Goal: Task Accomplishment & Management: Manage account settings

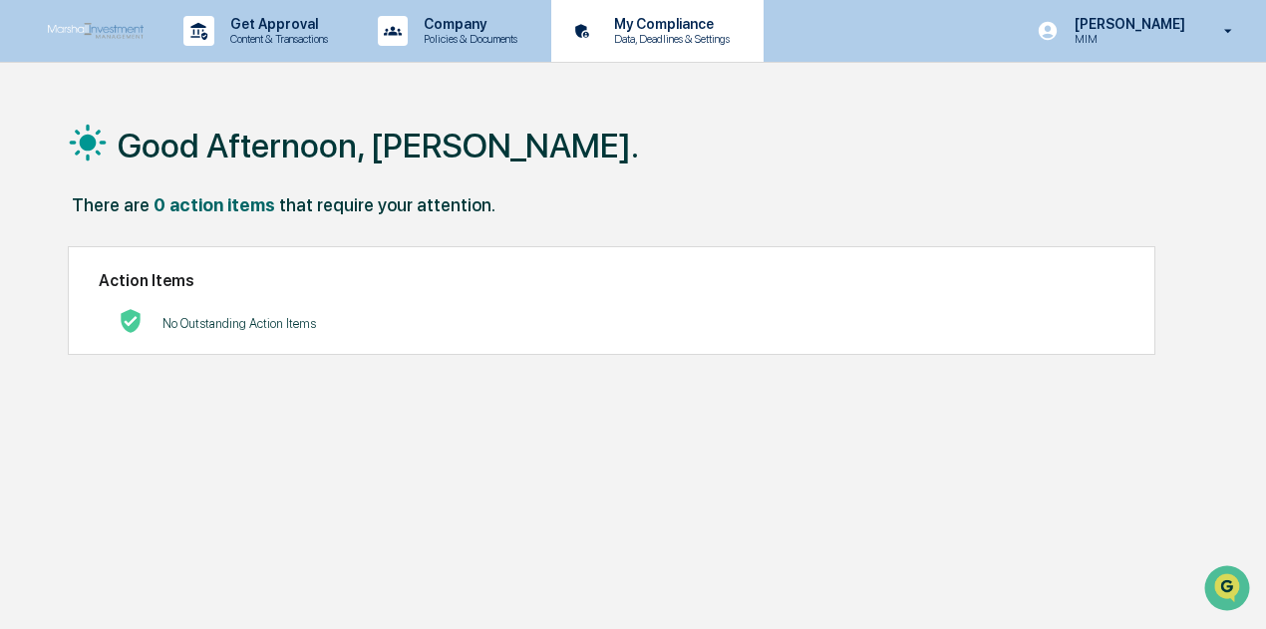
click at [656, 32] on p "Data, Deadlines & Settings" at bounding box center [669, 39] width 142 height 14
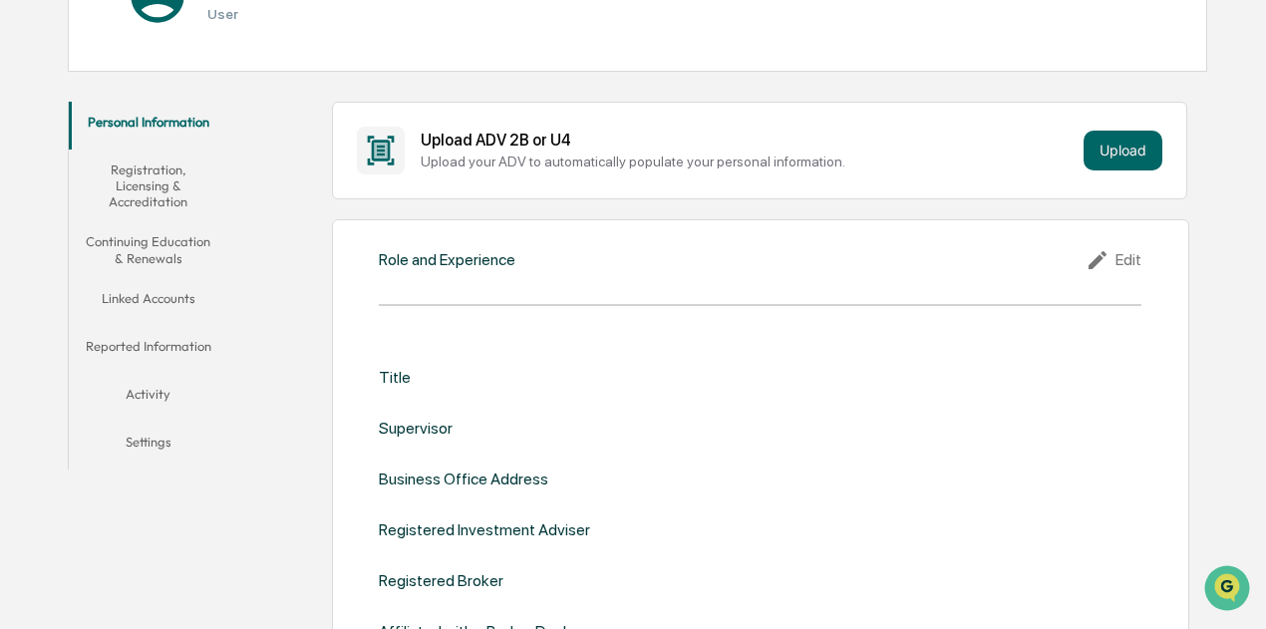
scroll to position [279, 0]
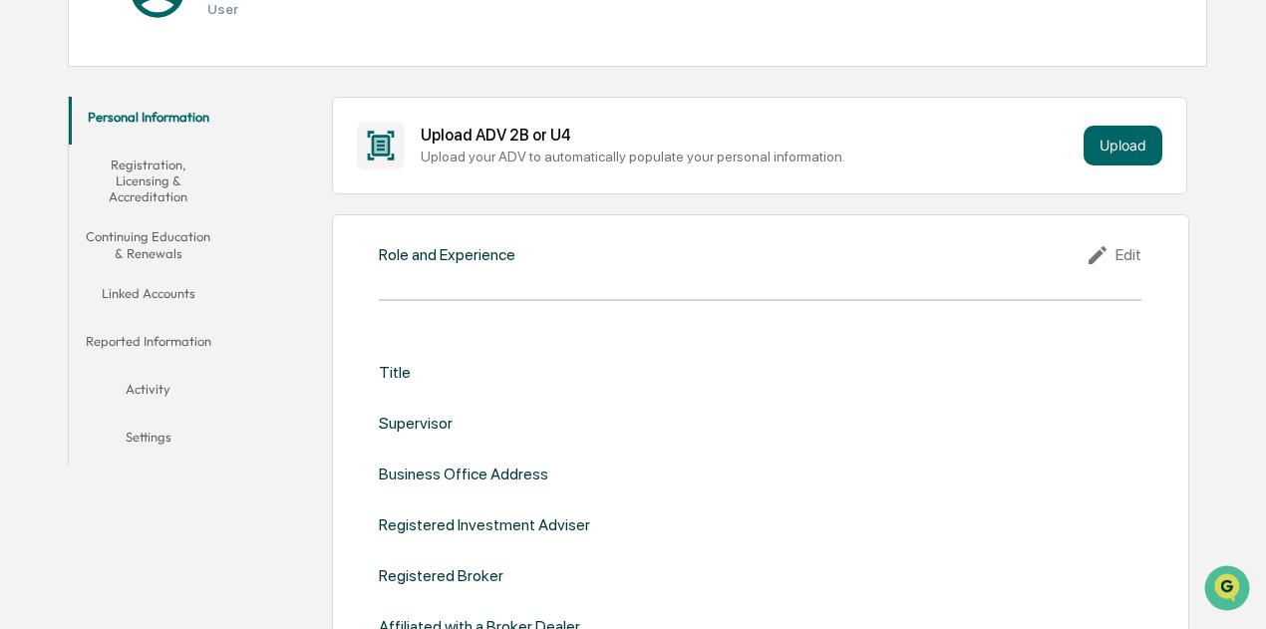
click at [126, 291] on button "Linked Accounts" at bounding box center [148, 297] width 158 height 48
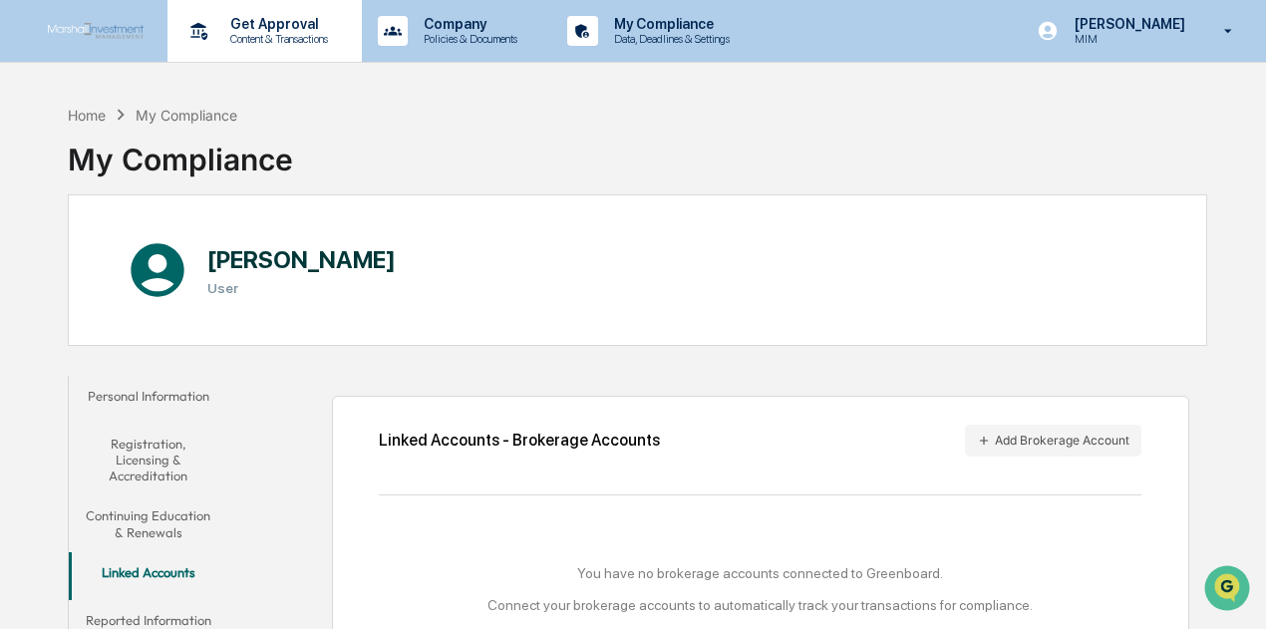
click at [269, 27] on p "Get Approval" at bounding box center [276, 24] width 124 height 16
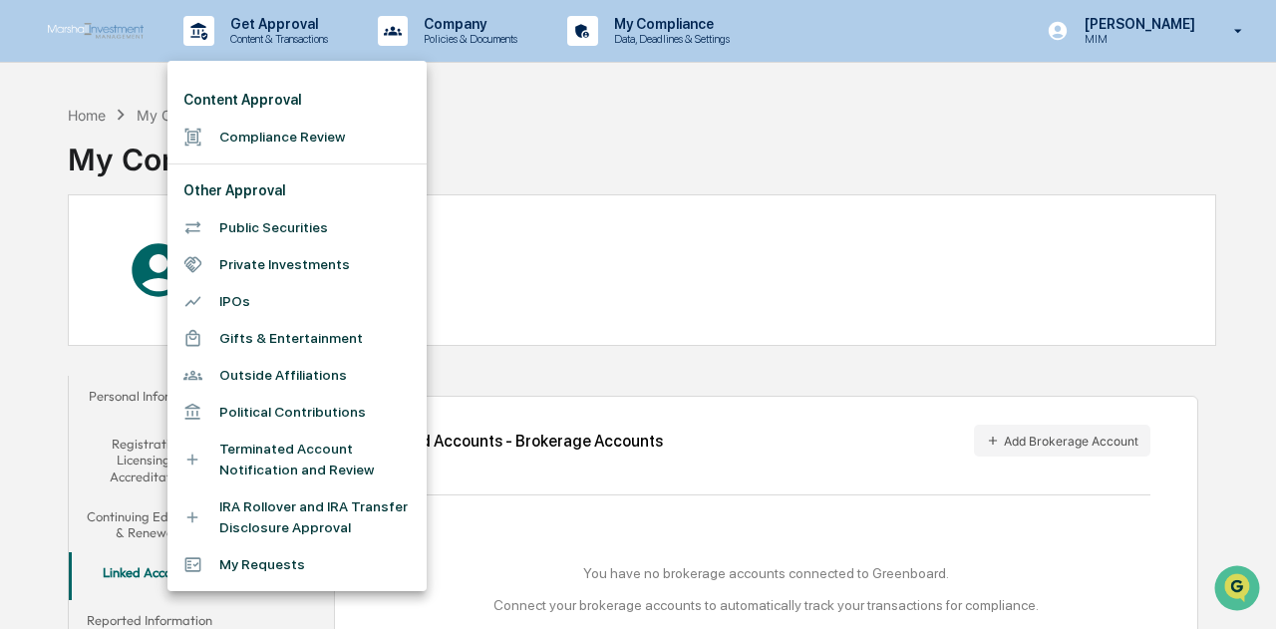
click at [296, 370] on li "Outside Affiliations" at bounding box center [296, 375] width 259 height 37
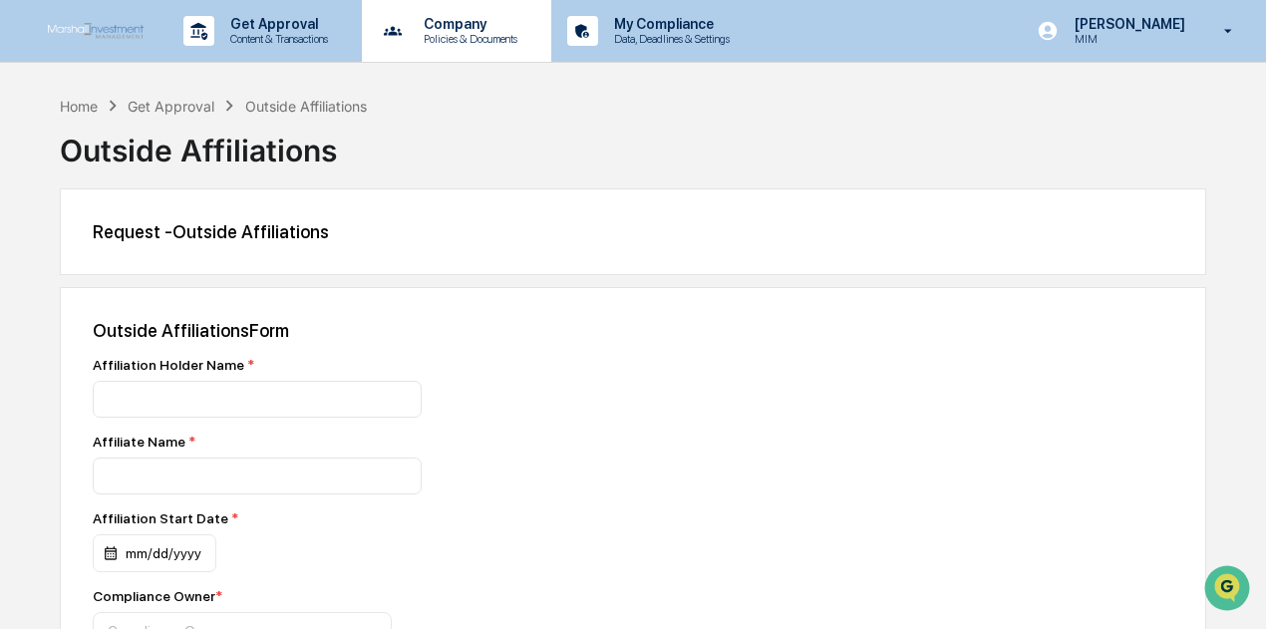
click at [464, 30] on p "Company" at bounding box center [468, 24] width 120 height 16
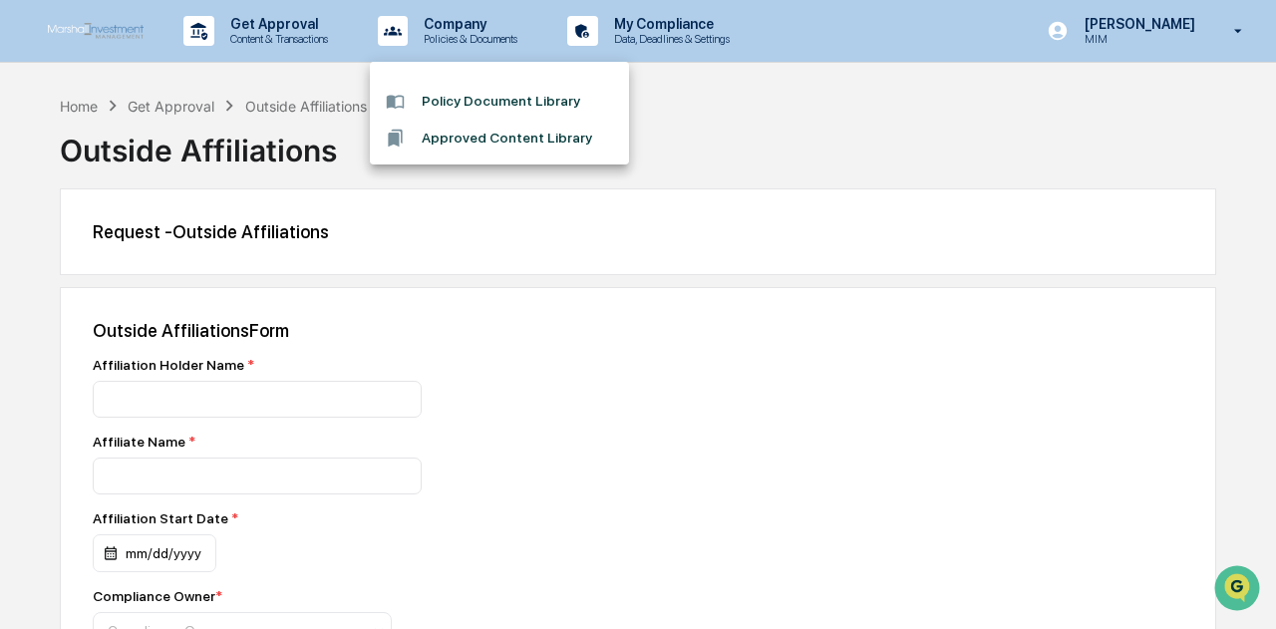
click at [514, 103] on li "Policy Document Library" at bounding box center [499, 101] width 259 height 37
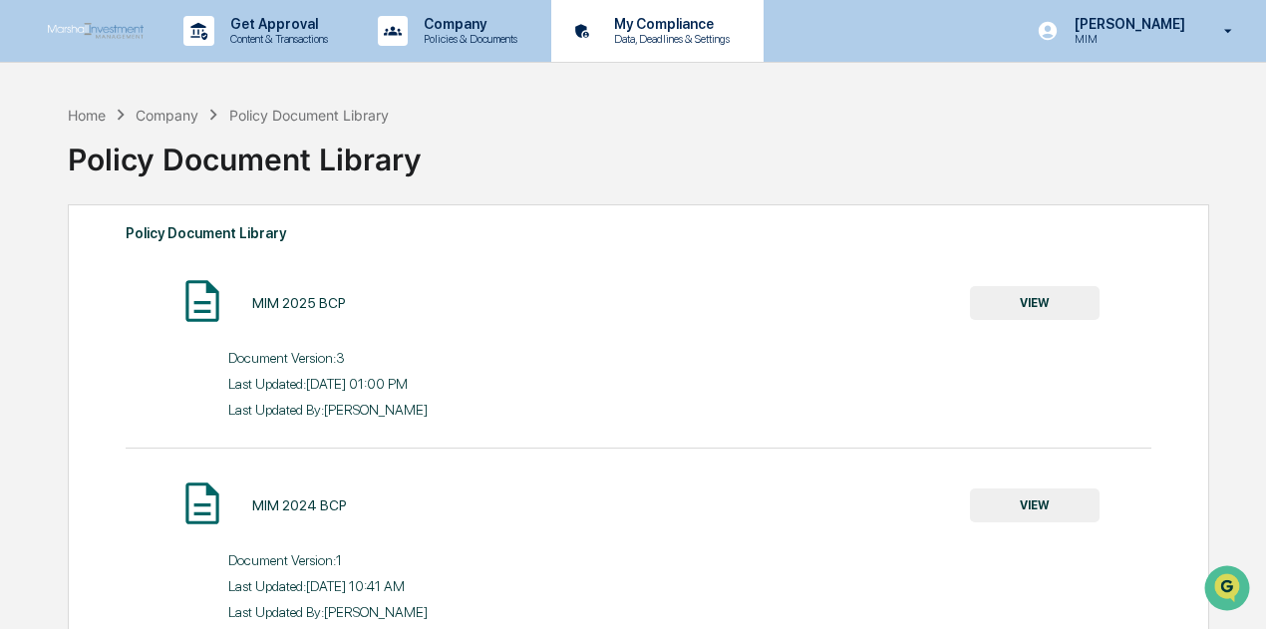
click at [635, 33] on p "Data, Deadlines & Settings" at bounding box center [669, 39] width 142 height 14
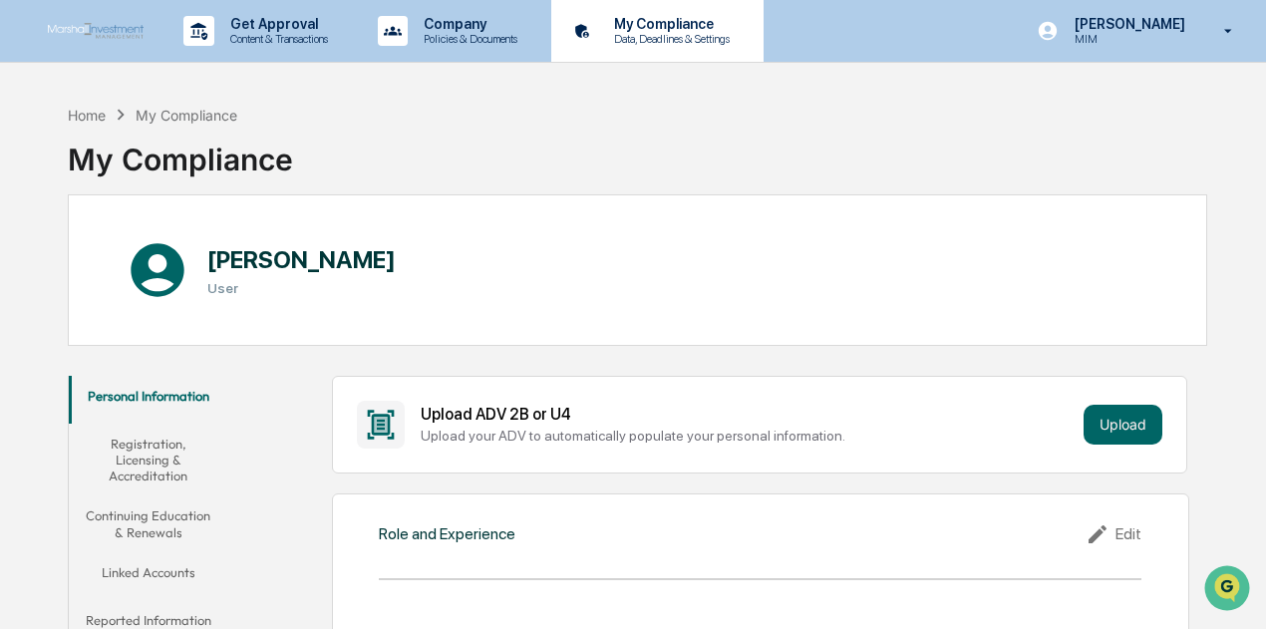
click at [652, 31] on p "My Compliance" at bounding box center [669, 24] width 142 height 16
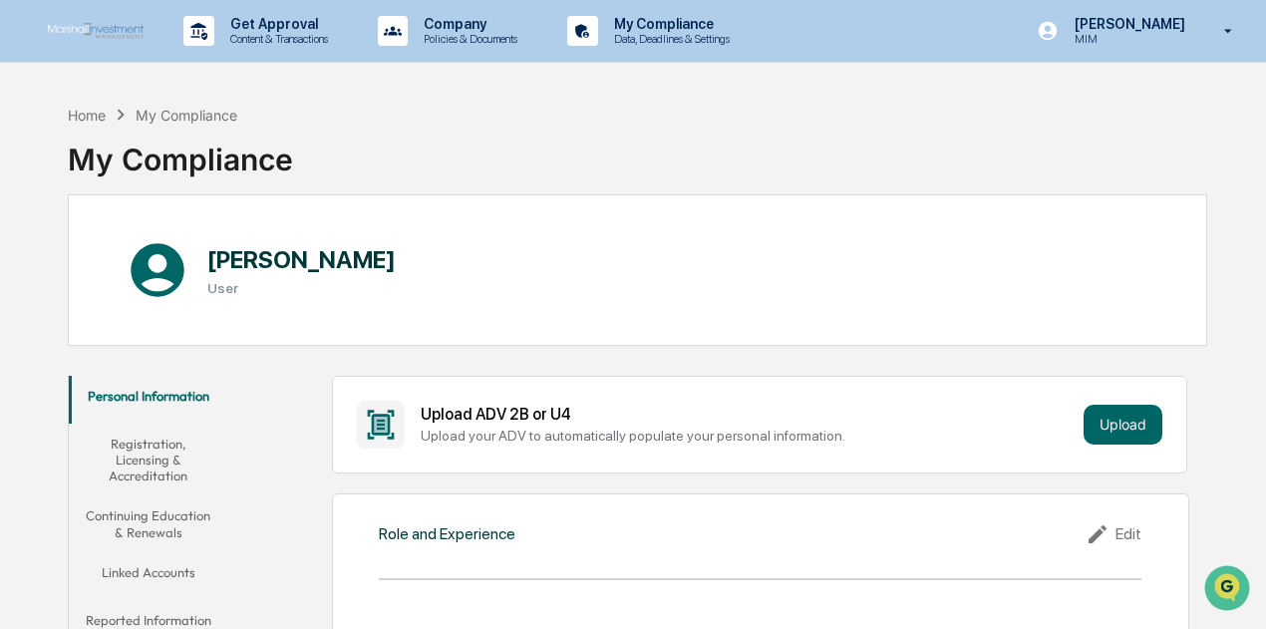
click at [134, 573] on button "Linked Accounts" at bounding box center [148, 576] width 158 height 48
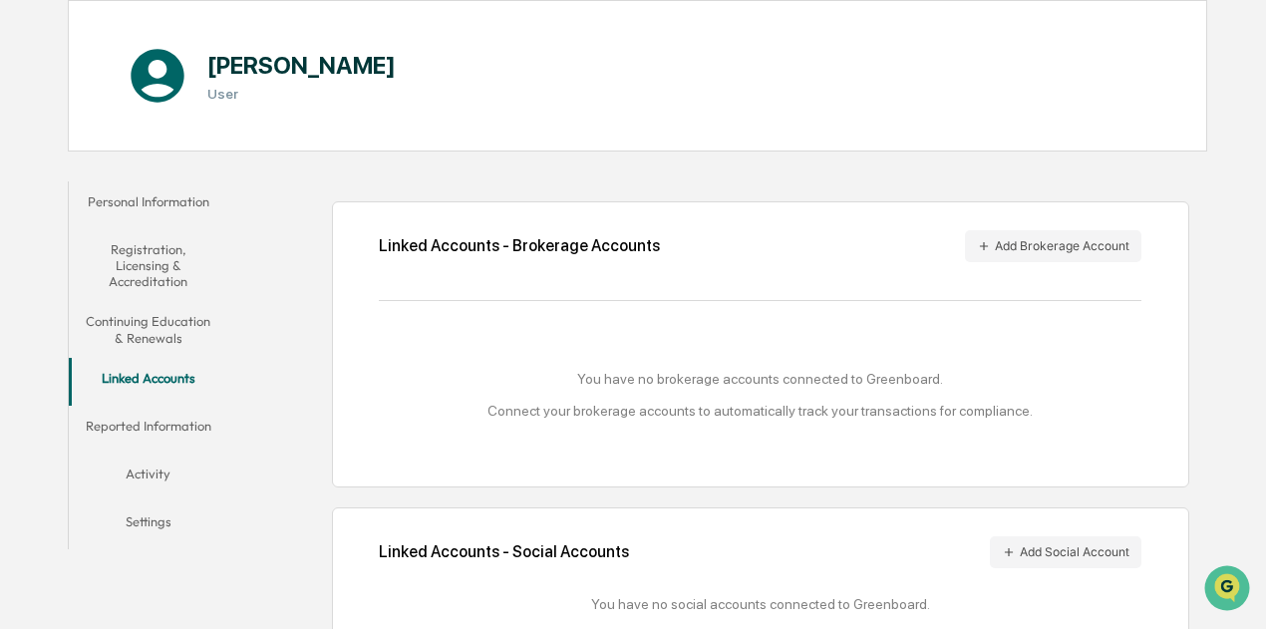
scroll to position [269, 0]
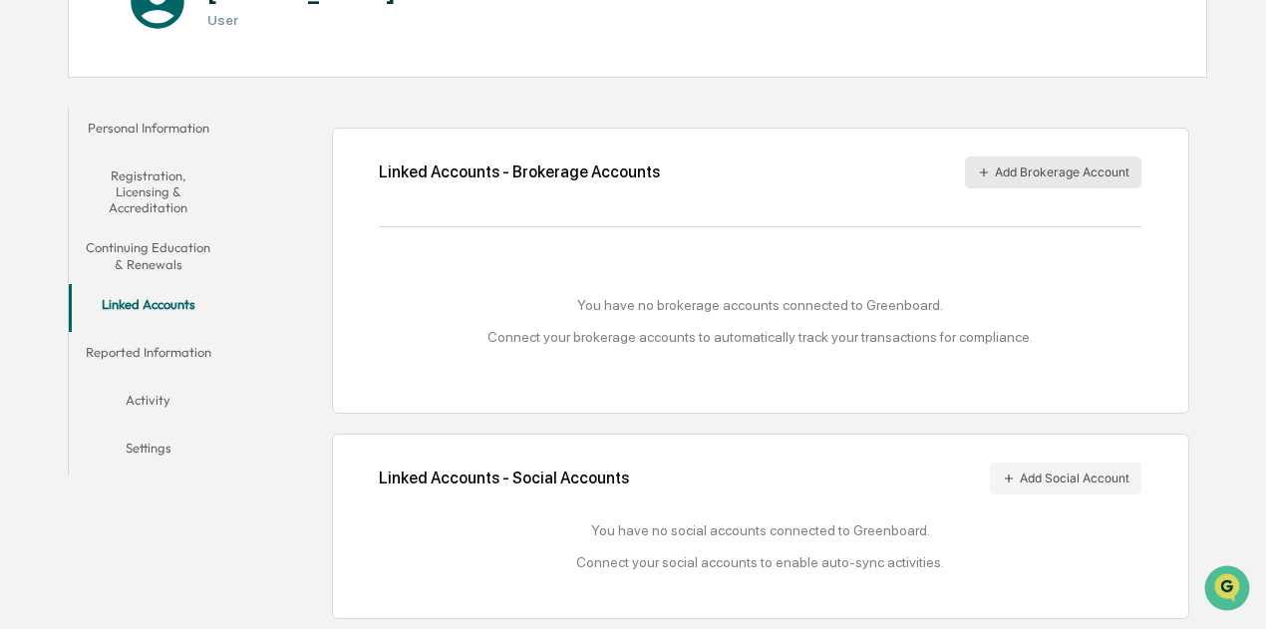
click at [1027, 163] on button "Add Brokerage Account" at bounding box center [1053, 172] width 176 height 32
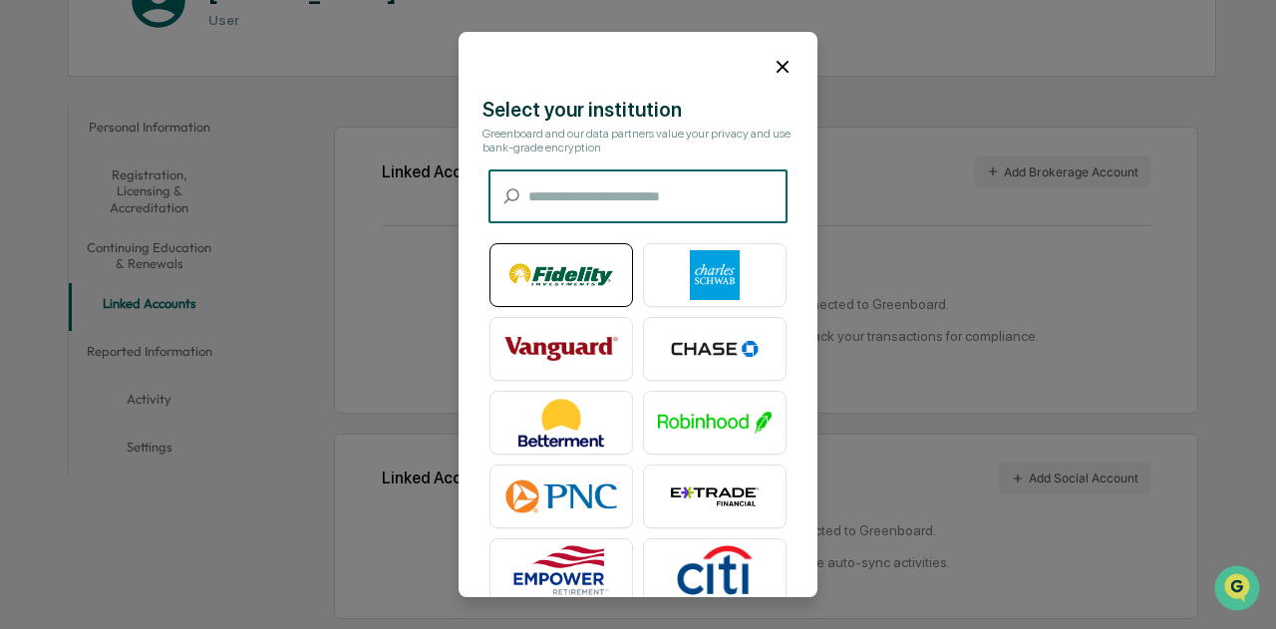
click at [556, 278] on img at bounding box center [561, 275] width 114 height 50
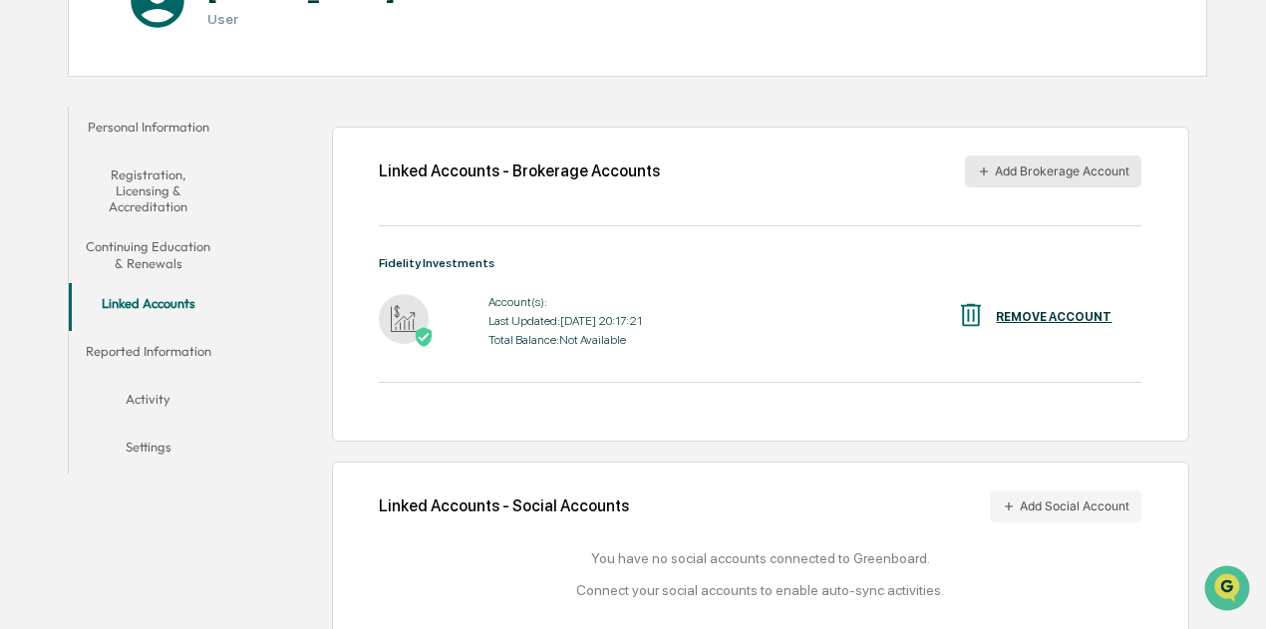
click at [1019, 162] on button "Add Brokerage Account" at bounding box center [1053, 171] width 176 height 32
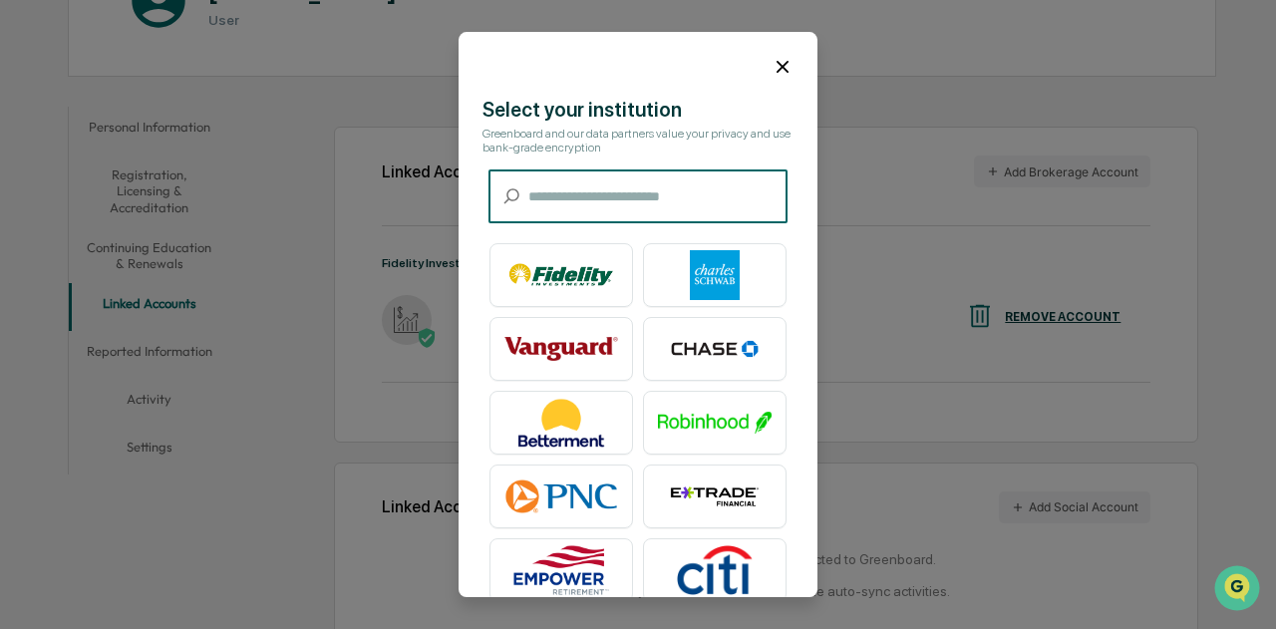
click at [628, 204] on input "text" at bounding box center [657, 196] width 259 height 53
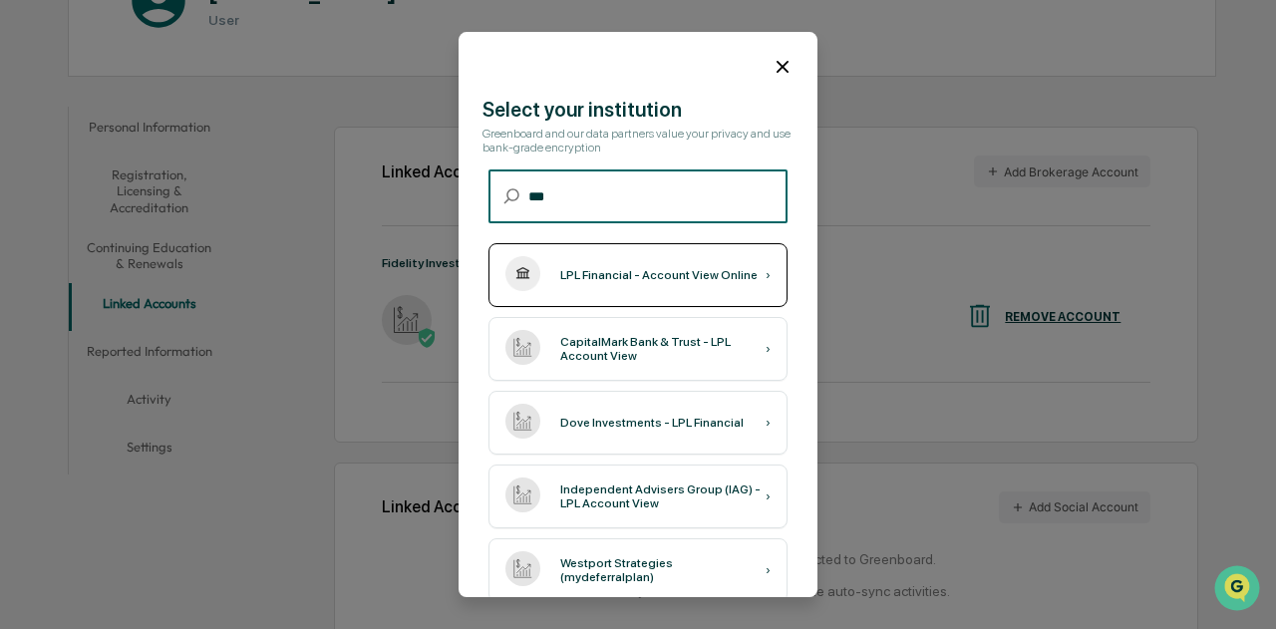
type input "***"
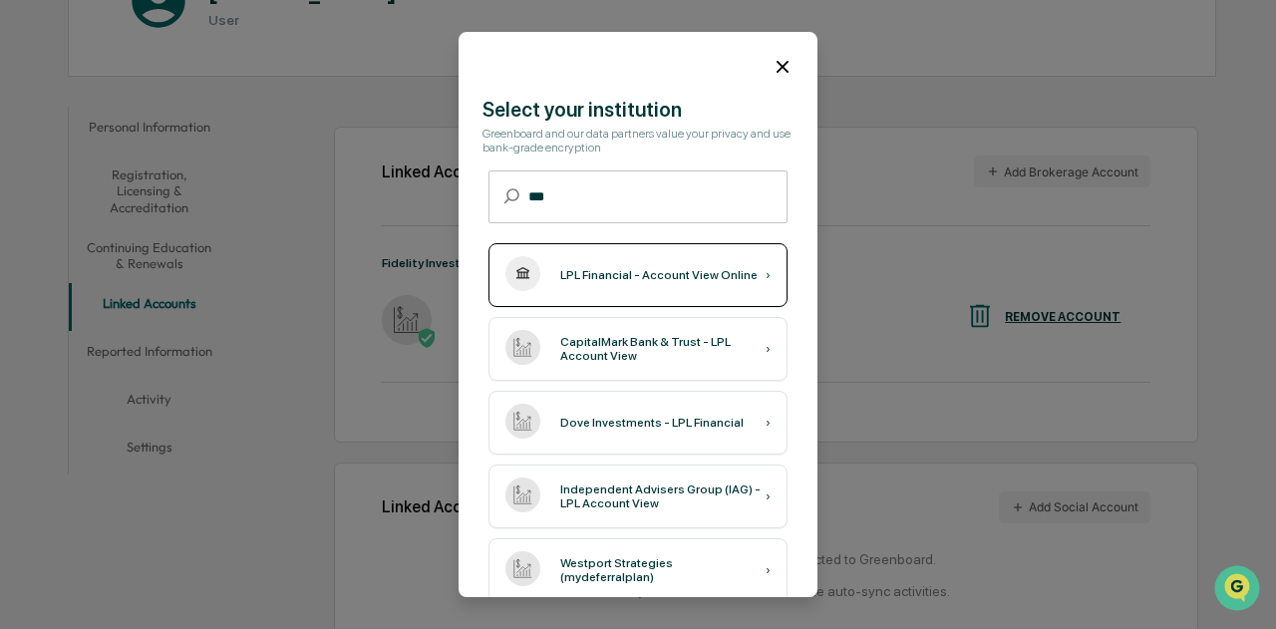
click at [615, 272] on div "LPL Financial - Account View Online" at bounding box center [658, 275] width 197 height 14
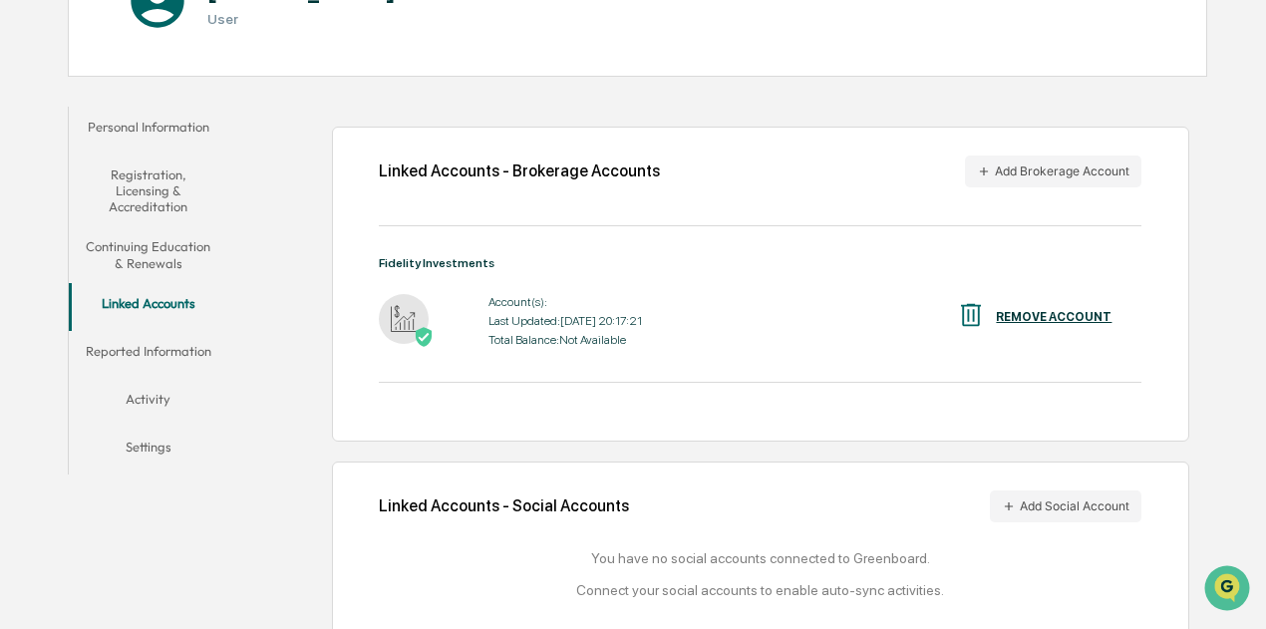
scroll to position [296, 0]
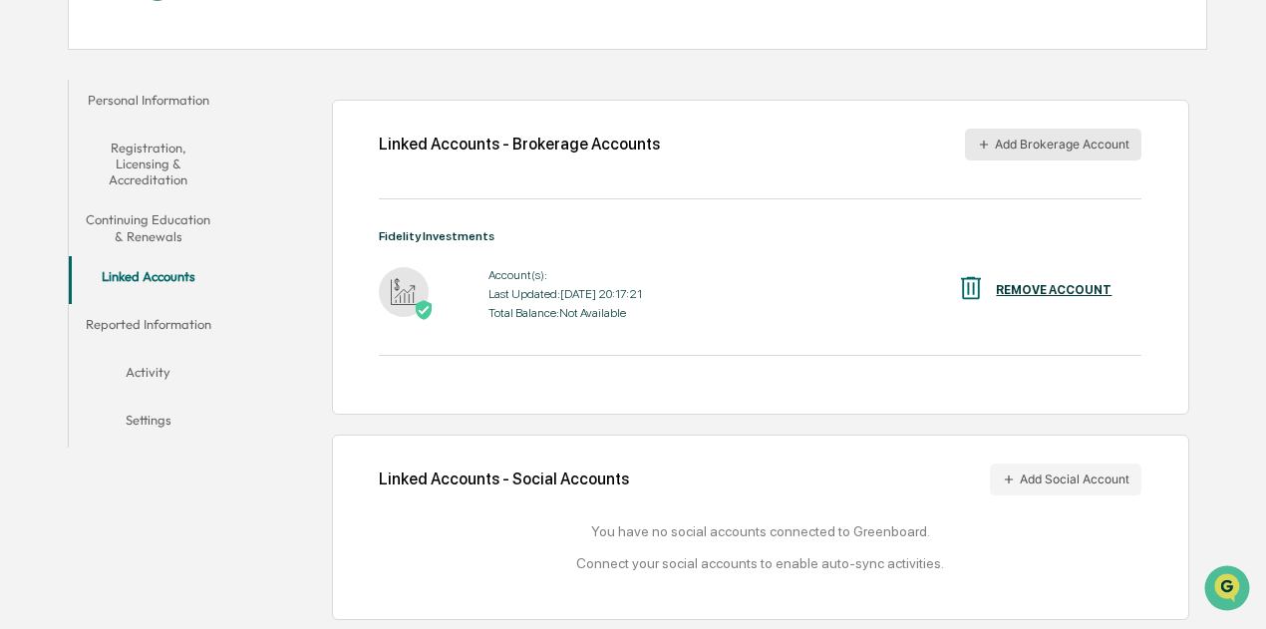
click at [1052, 146] on button "Add Brokerage Account" at bounding box center [1053, 145] width 176 height 32
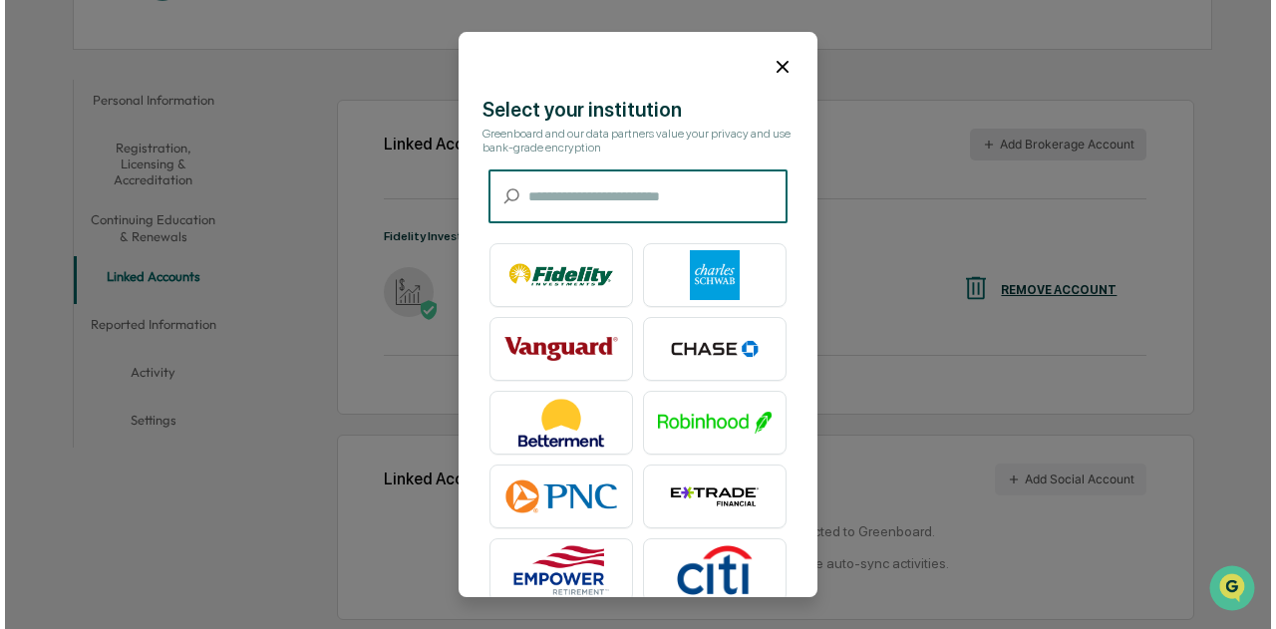
scroll to position [297, 0]
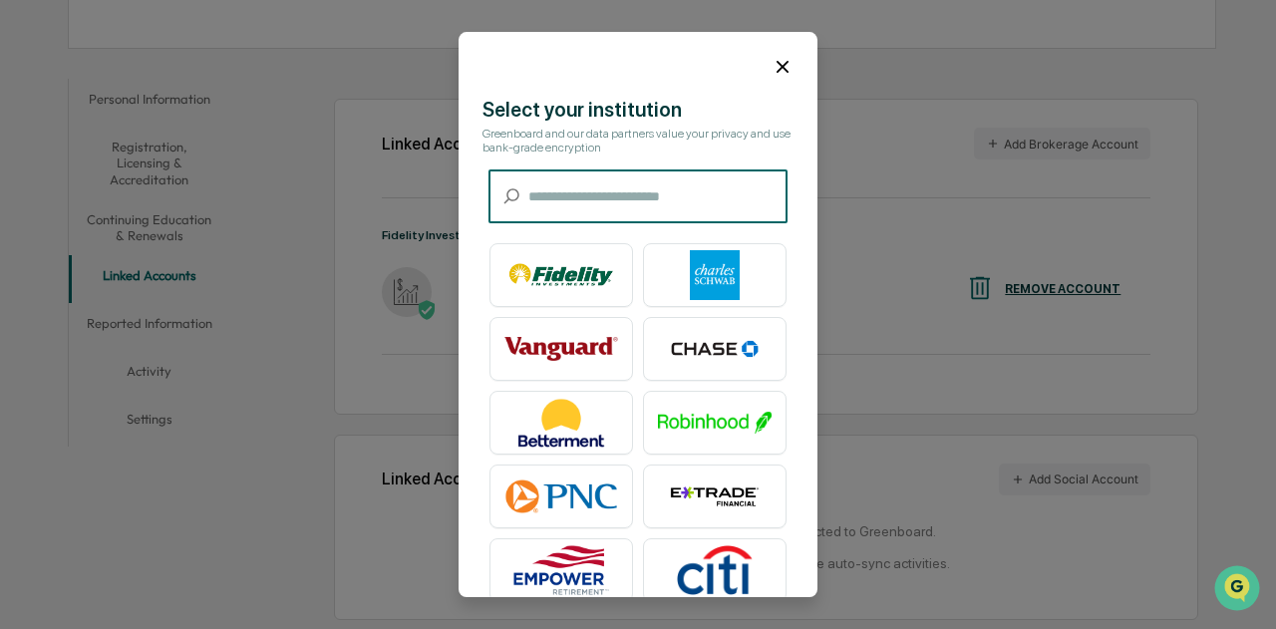
click at [616, 186] on input "text" at bounding box center [657, 196] width 259 height 53
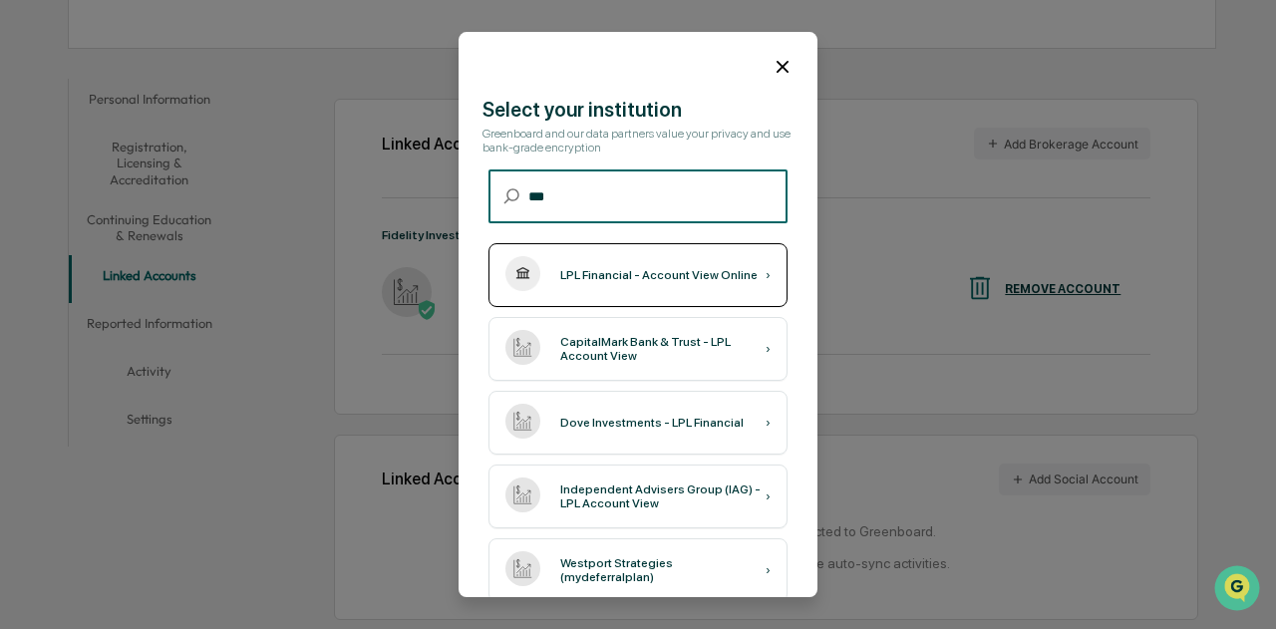
type input "***"
click at [626, 270] on div "LPL Financial - Account View Online" at bounding box center [658, 275] width 197 height 14
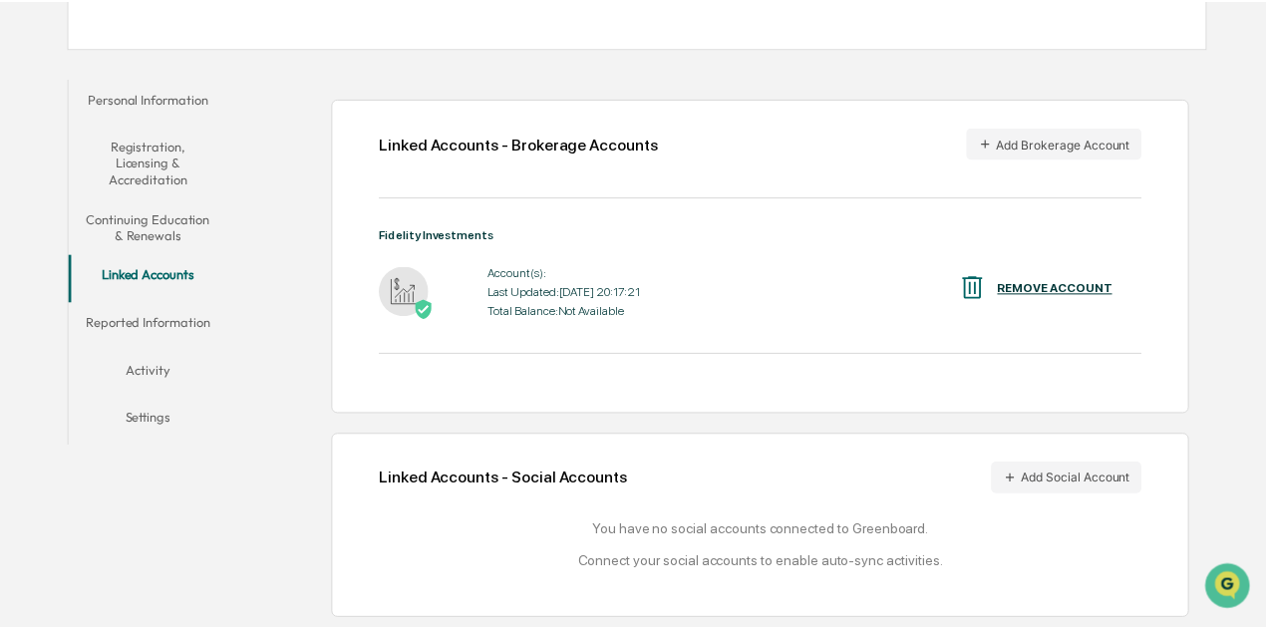
scroll to position [296, 0]
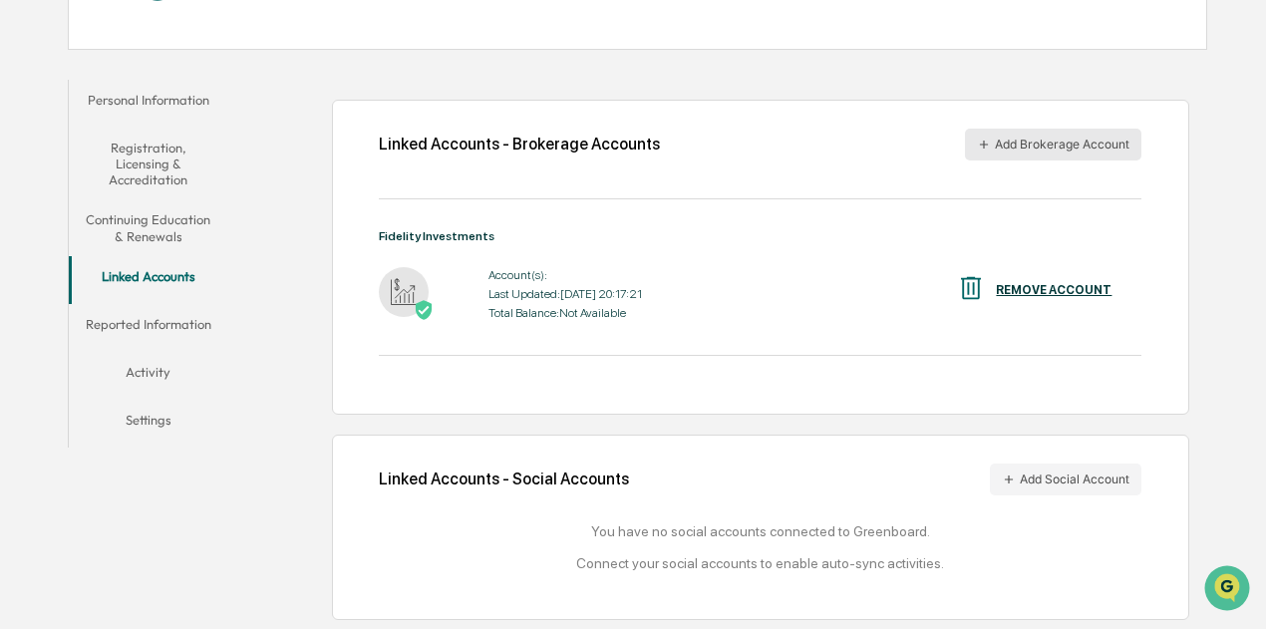
click at [1071, 135] on button "Add Brokerage Account" at bounding box center [1053, 145] width 176 height 32
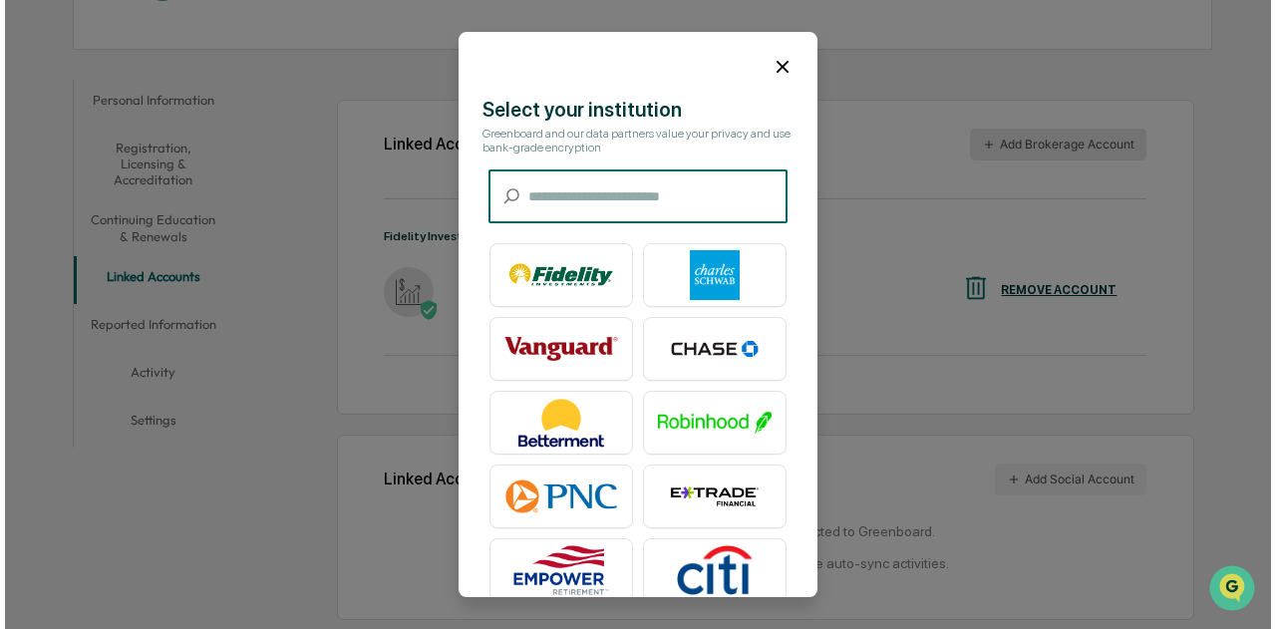
scroll to position [297, 0]
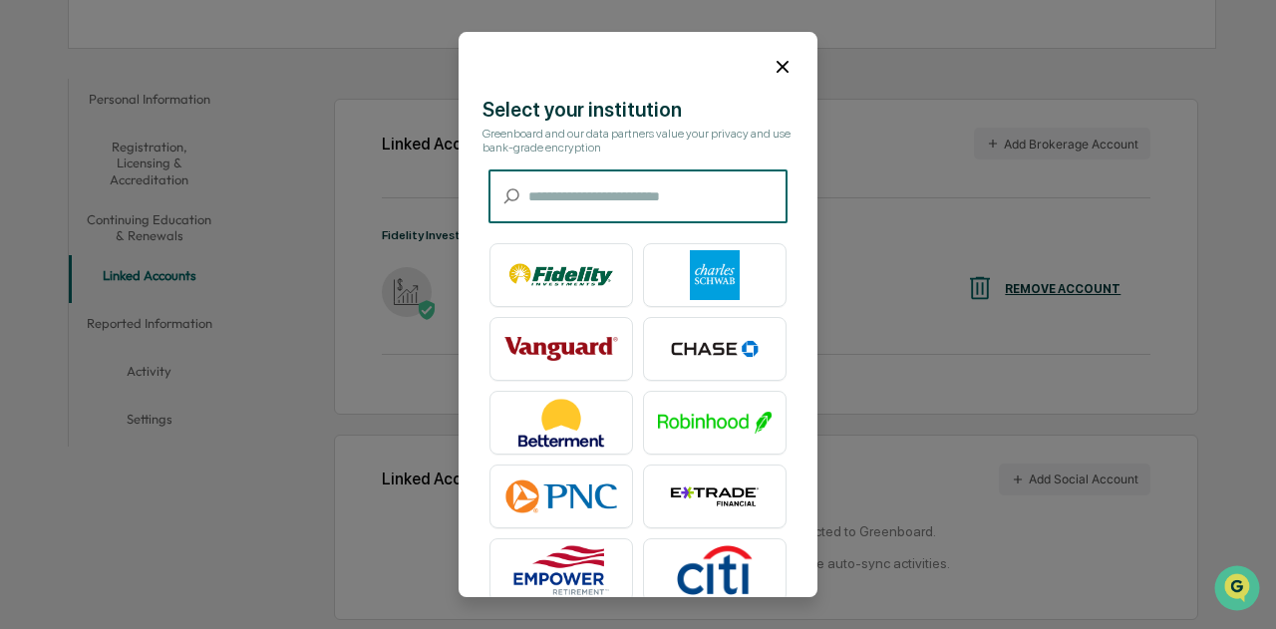
click at [605, 194] on input "text" at bounding box center [657, 196] width 259 height 53
click at [606, 194] on input "text" at bounding box center [657, 196] width 259 height 53
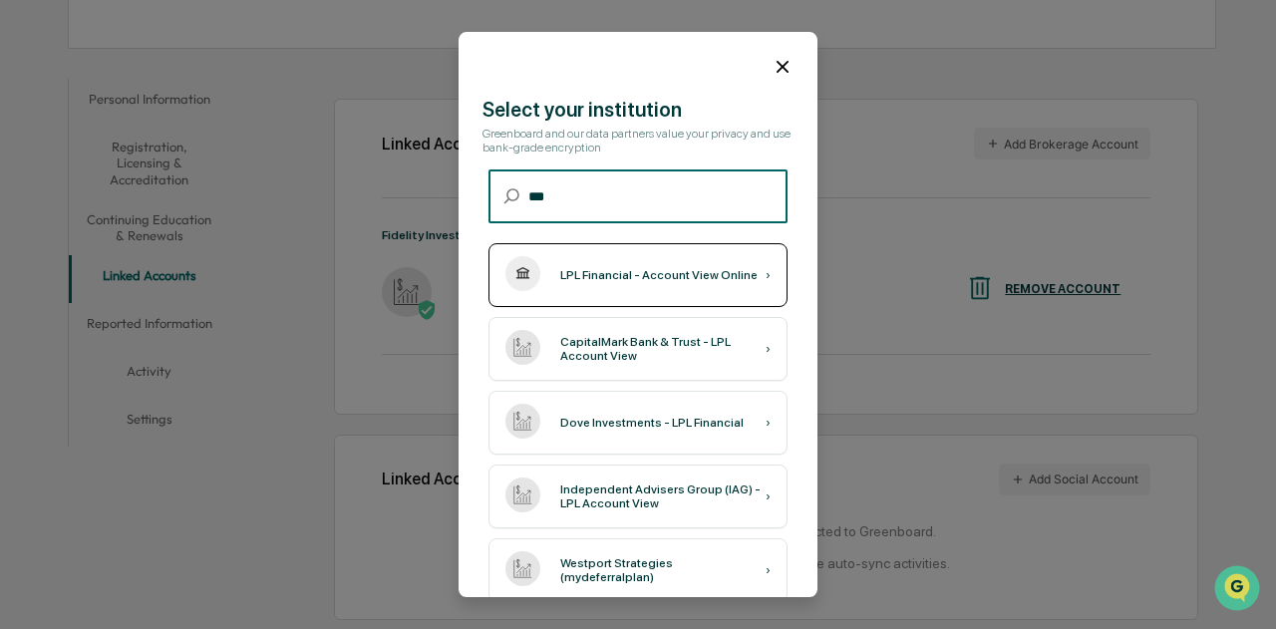
type input "***"
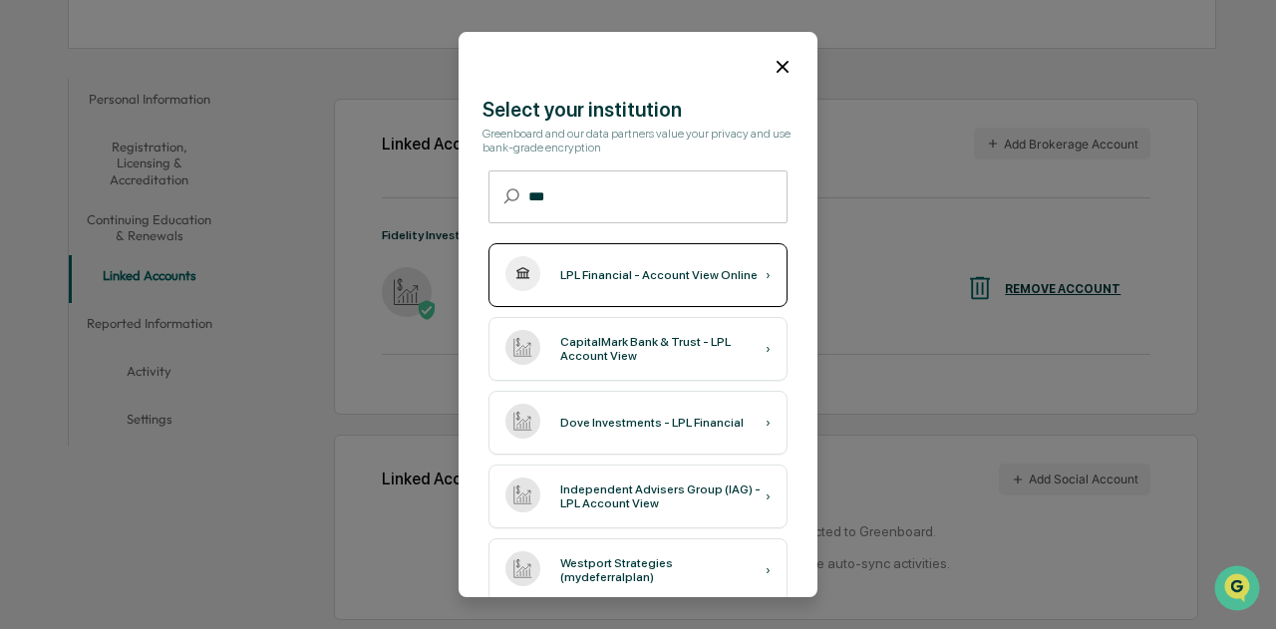
click at [615, 277] on div "LPL Financial - Account View Online" at bounding box center [658, 275] width 197 height 14
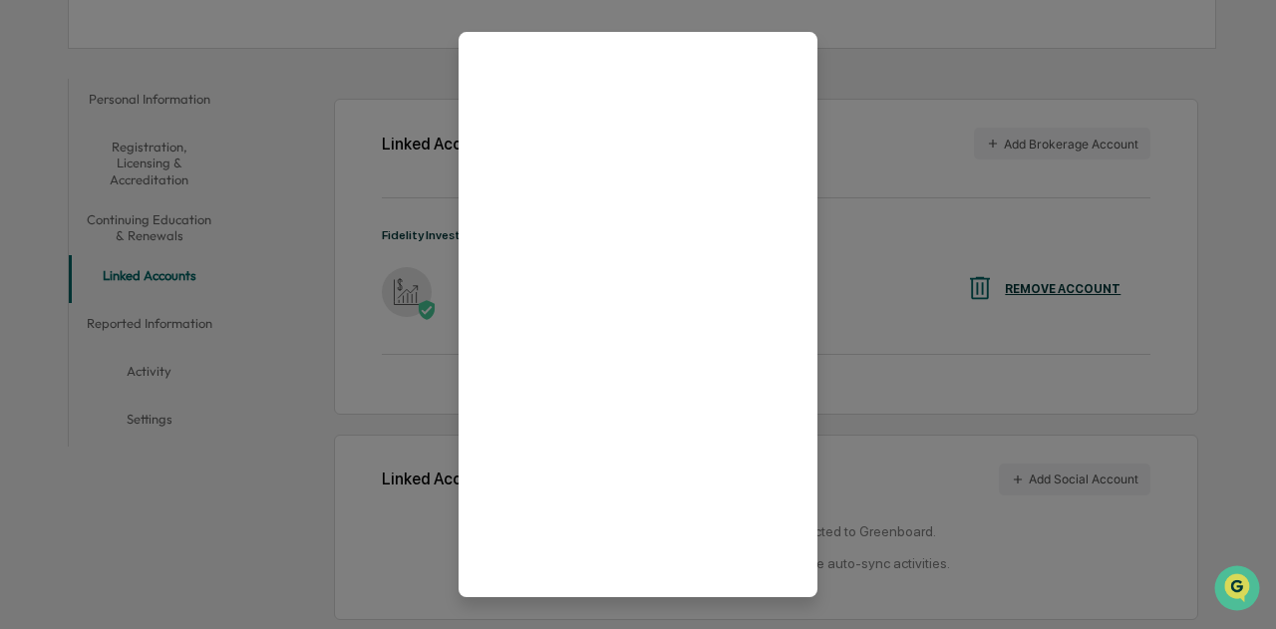
scroll to position [0, 0]
click at [775, 61] on icon at bounding box center [782, 67] width 14 height 14
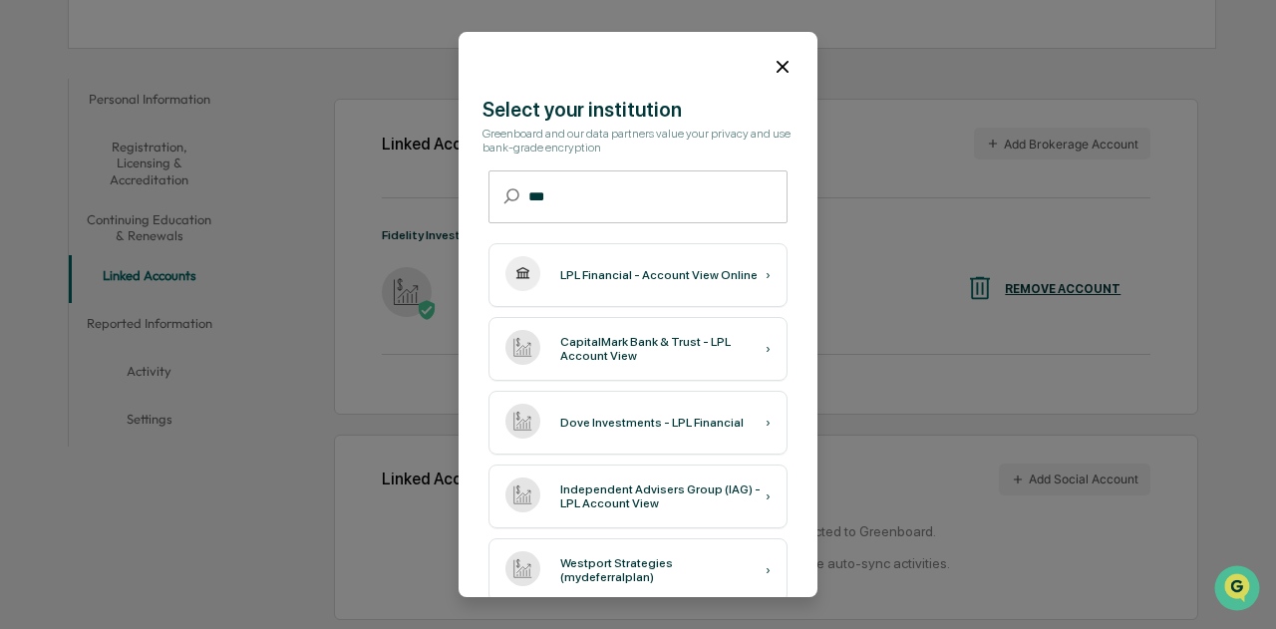
click at [781, 63] on icon at bounding box center [782, 67] width 22 height 22
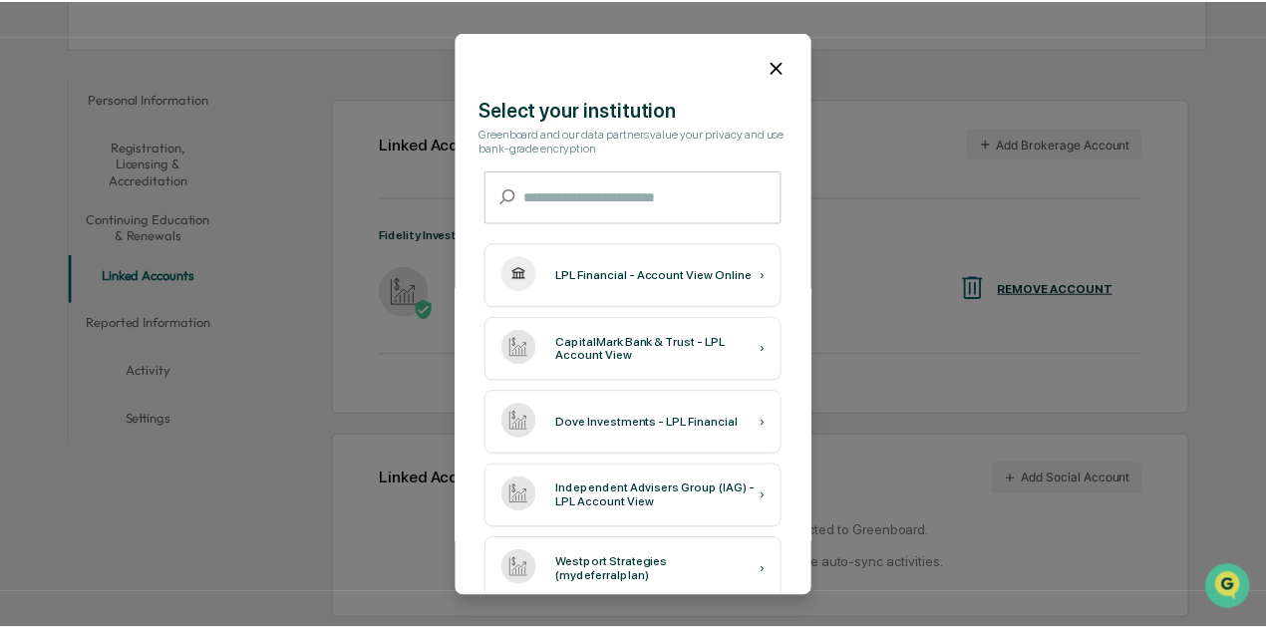
scroll to position [296, 0]
